Goal: Find specific page/section: Find specific page/section

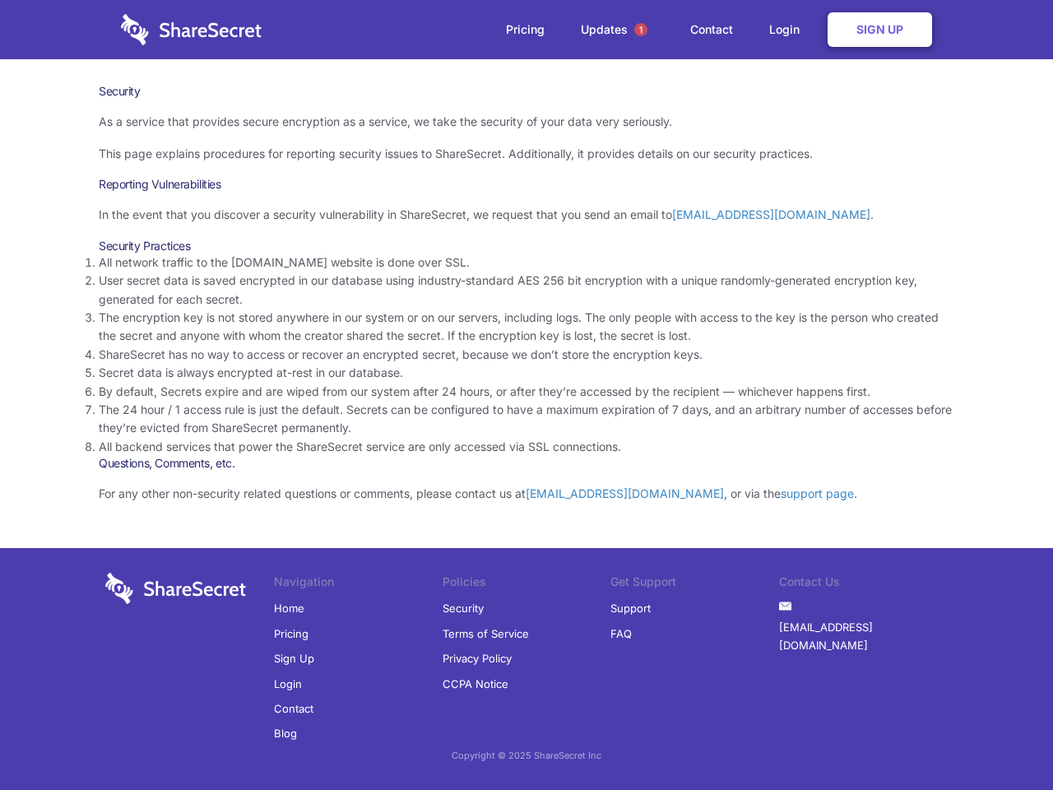
click at [526, 395] on li "By default, Secrets expire and are wiped from our system after 24 hours, or aft…" at bounding box center [526, 391] width 855 height 18
click at [641, 30] on span "1" at bounding box center [640, 29] width 13 height 13
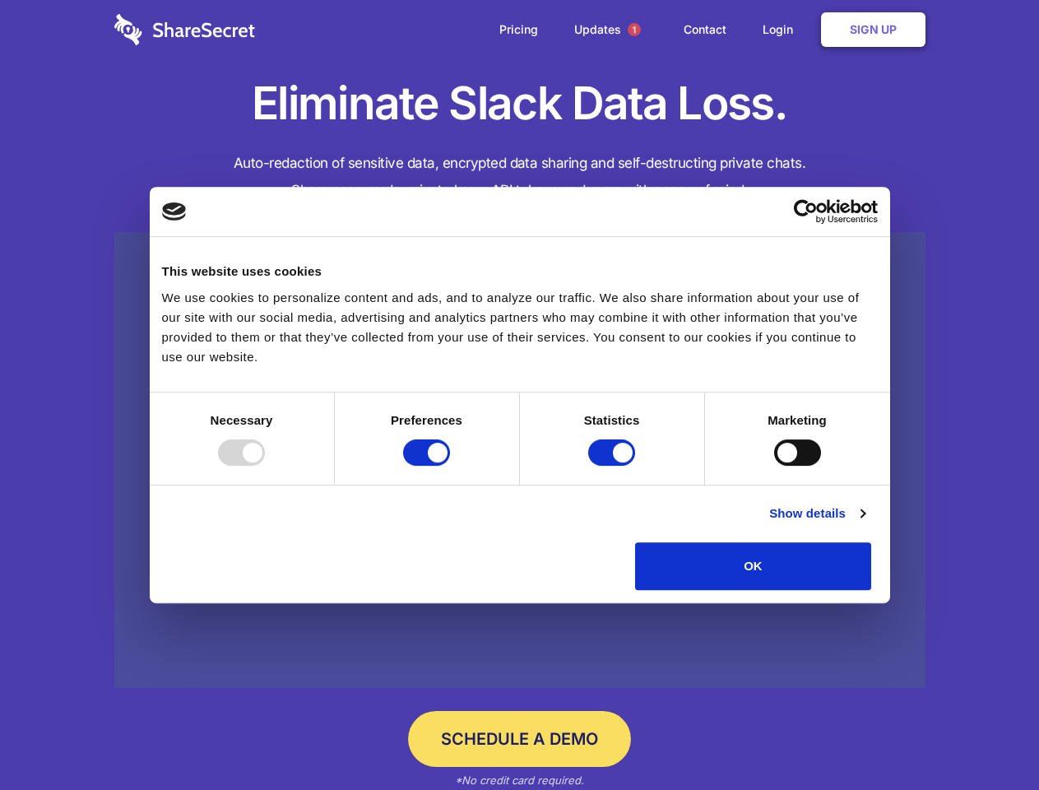
click at [265, 465] on div at bounding box center [241, 452] width 47 height 26
click at [450, 465] on input "Preferences" at bounding box center [426, 452] width 47 height 26
checkbox input "false"
click at [614, 465] on input "Statistics" at bounding box center [611, 452] width 47 height 26
checkbox input "false"
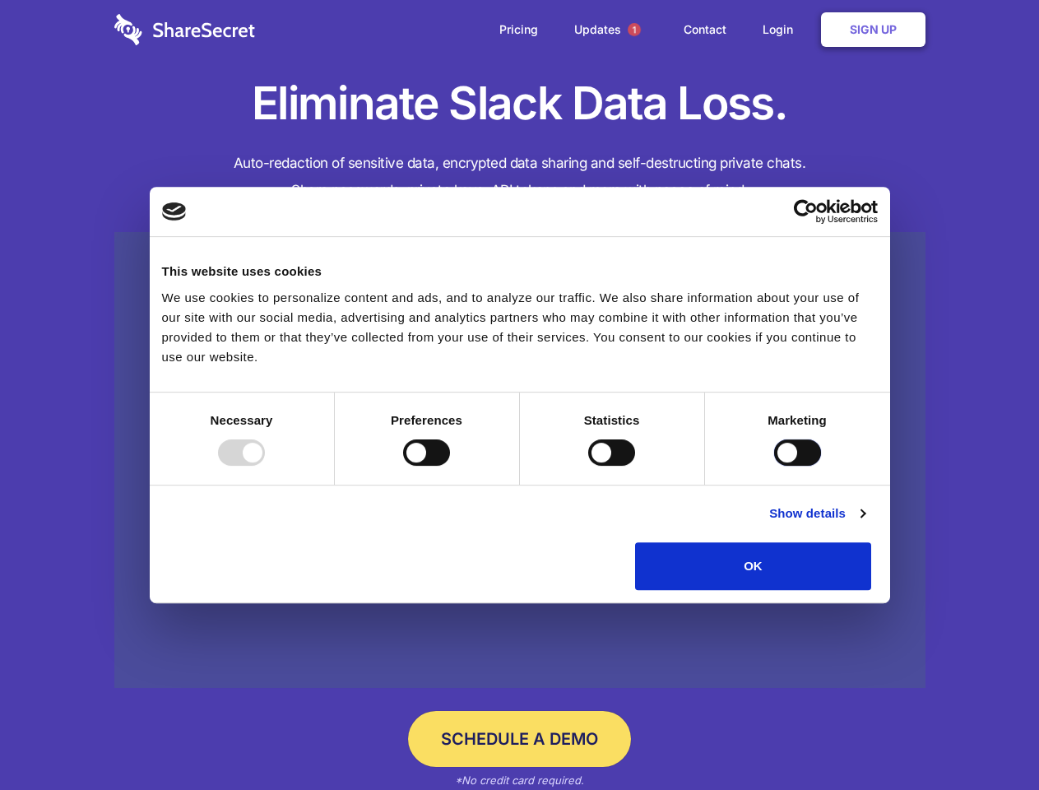
click at [774, 465] on input "Marketing" at bounding box center [797, 452] width 47 height 26
checkbox input "true"
click at [864, 523] on link "Show details" at bounding box center [816, 513] width 95 height 20
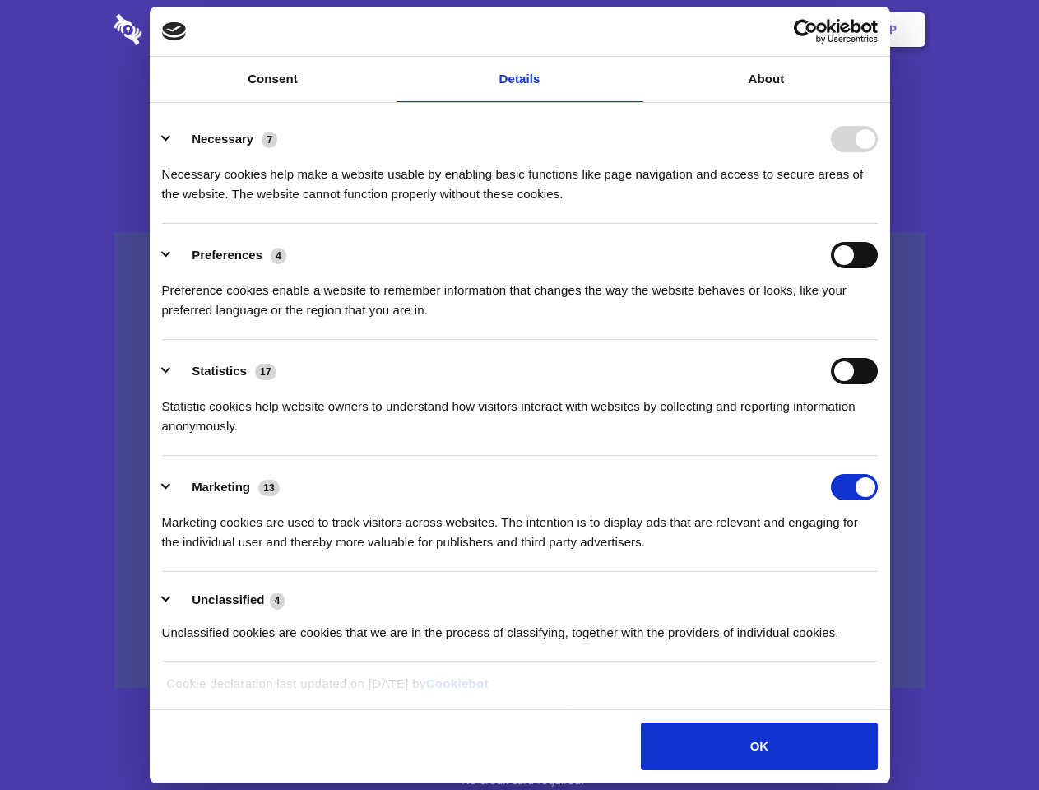
click at [878, 224] on li "Necessary 7 Necessary cookies help make a website usable by enabling basic func…" at bounding box center [519, 166] width 715 height 116
click at [633, 30] on span "1" at bounding box center [634, 29] width 13 height 13
